Goal: Navigation & Orientation: Find specific page/section

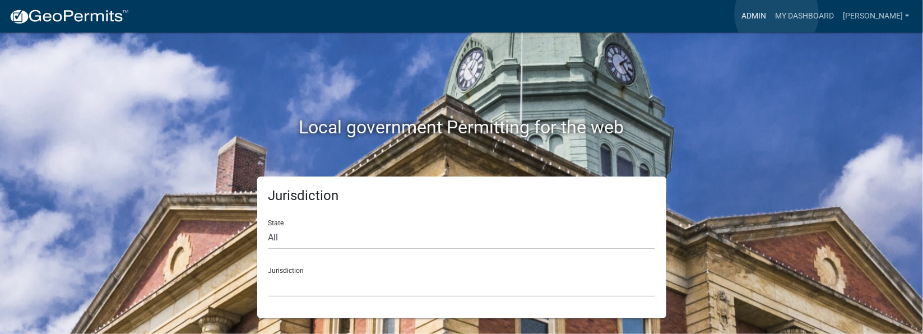
click at [771, 14] on link "Admin" at bounding box center [754, 16] width 34 height 21
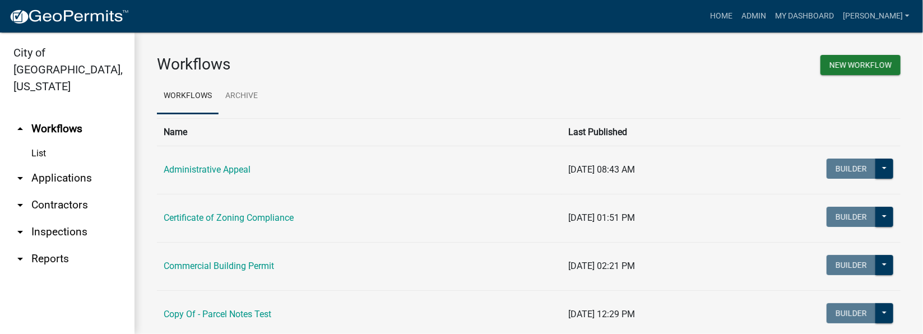
click at [68, 219] on link "arrow_drop_down Inspections" at bounding box center [67, 232] width 135 height 27
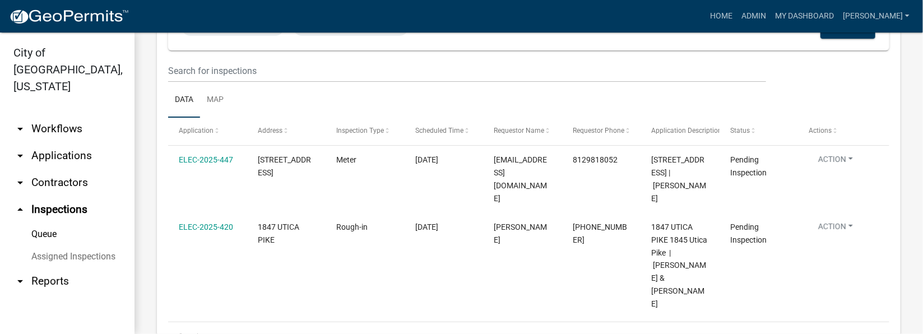
scroll to position [98, 0]
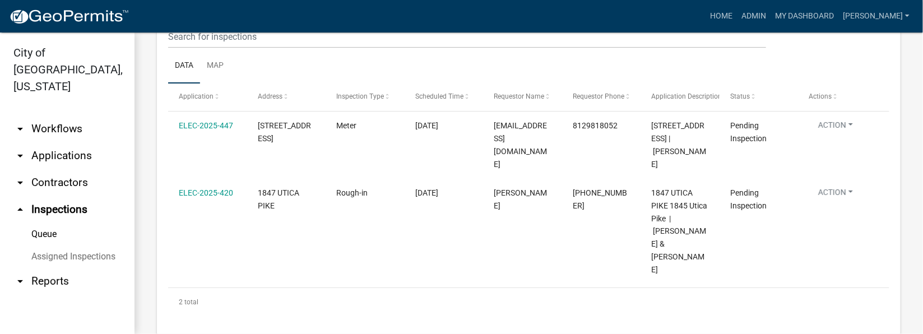
scroll to position [168, 0]
